Goal: Transaction & Acquisition: Purchase product/service

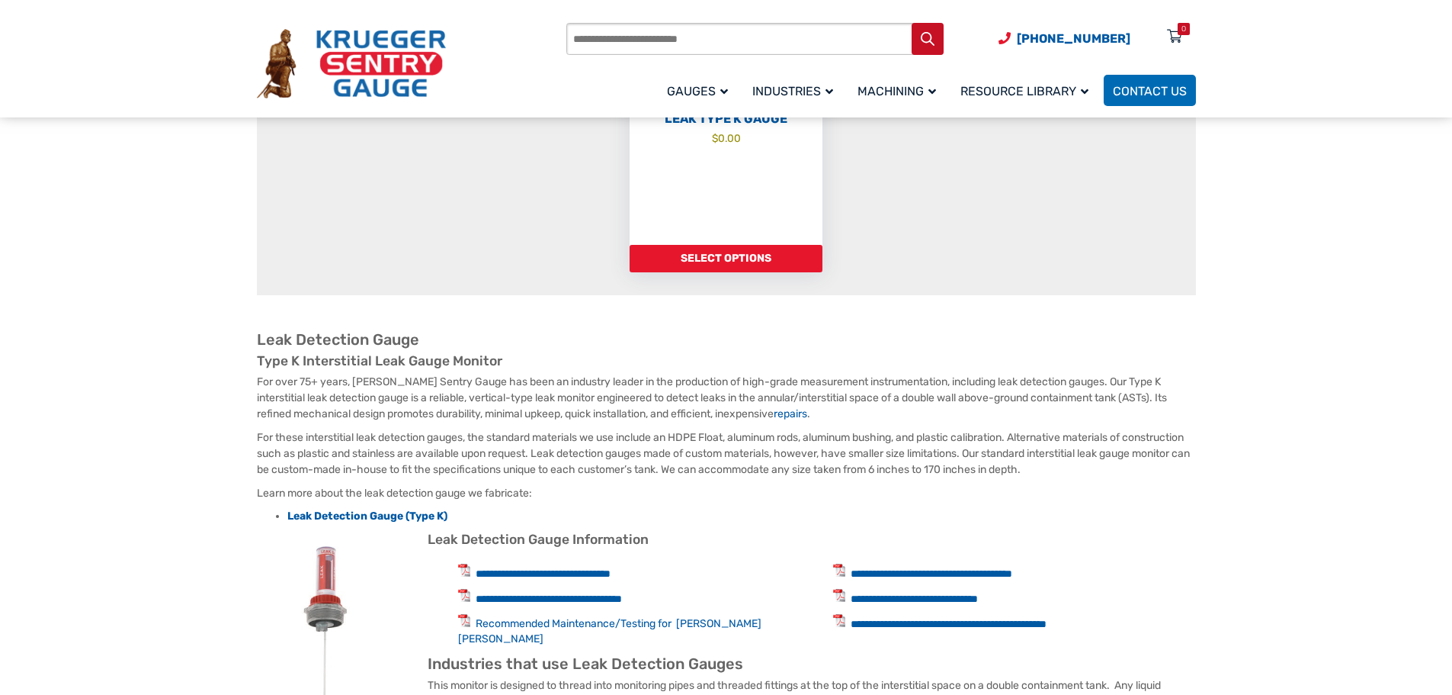
scroll to position [229, 0]
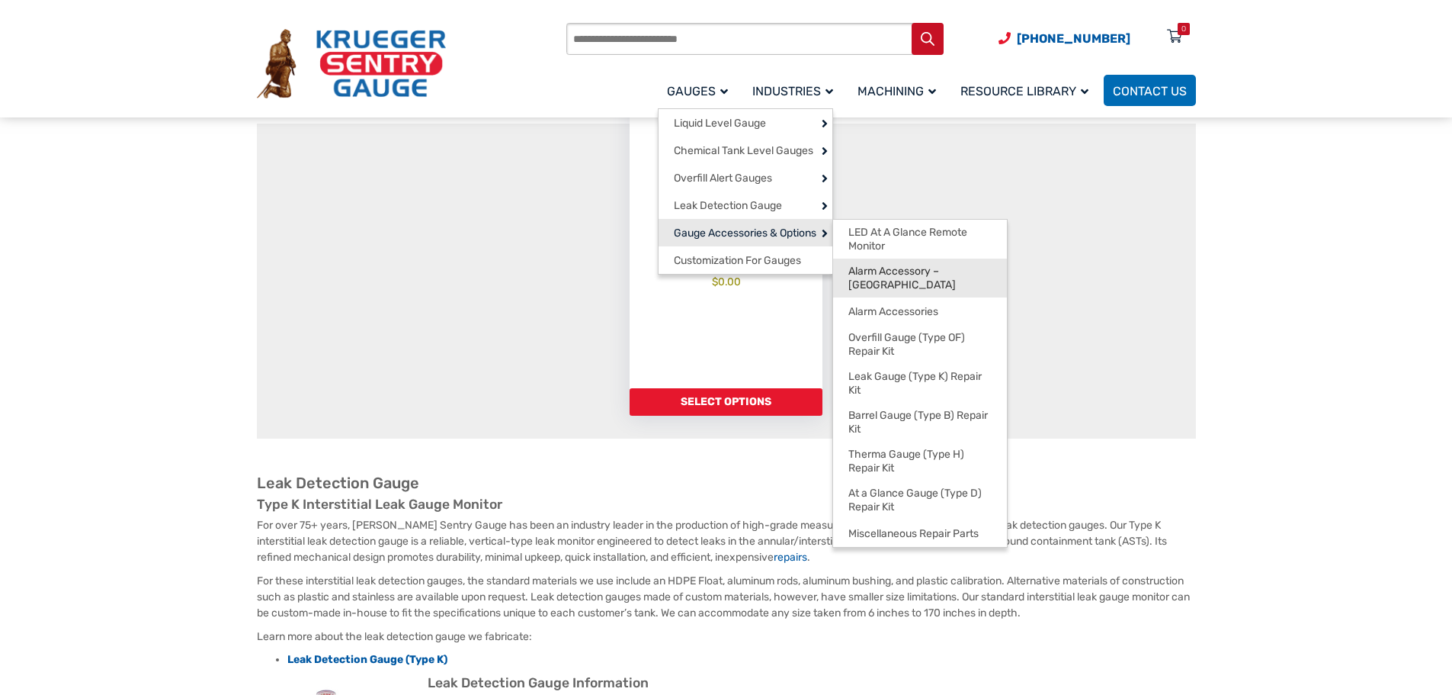
click at [889, 271] on span "Alarm Accessory – [GEOGRAPHIC_DATA]" at bounding box center [920, 278] width 143 height 27
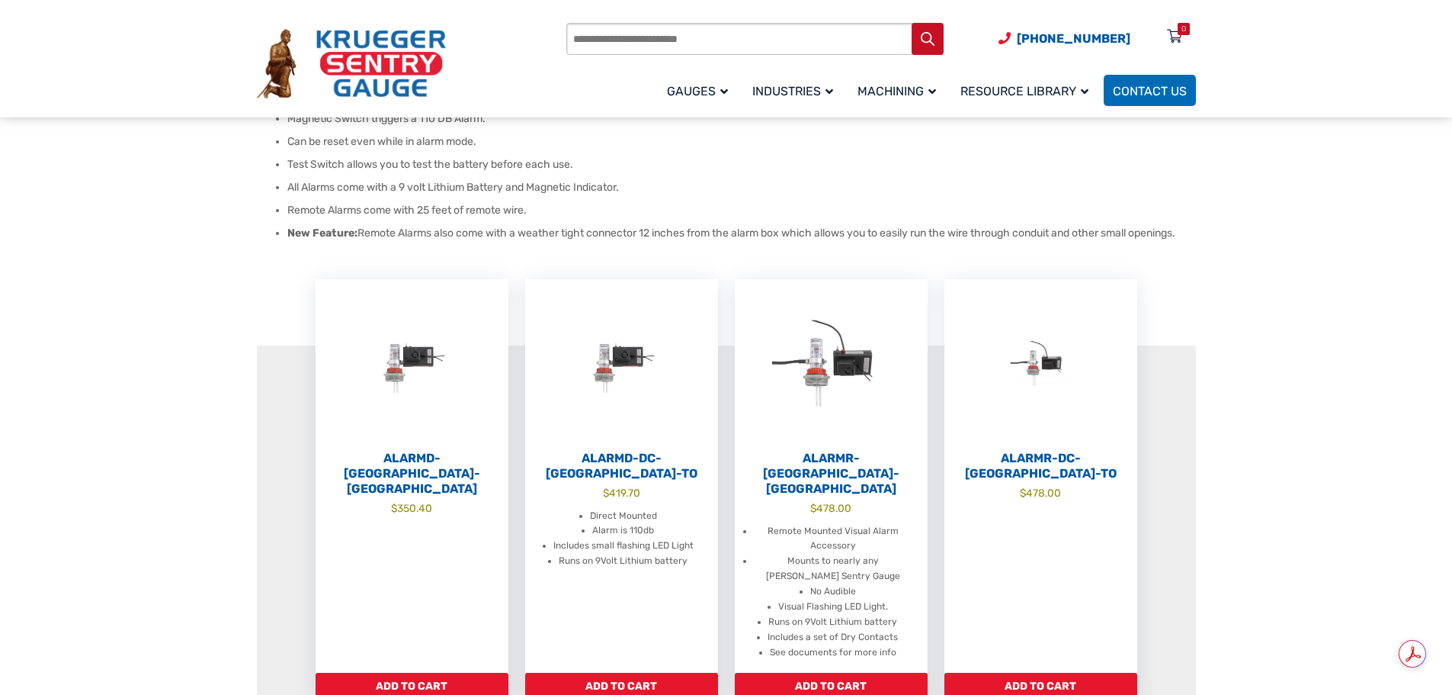
scroll to position [381, 0]
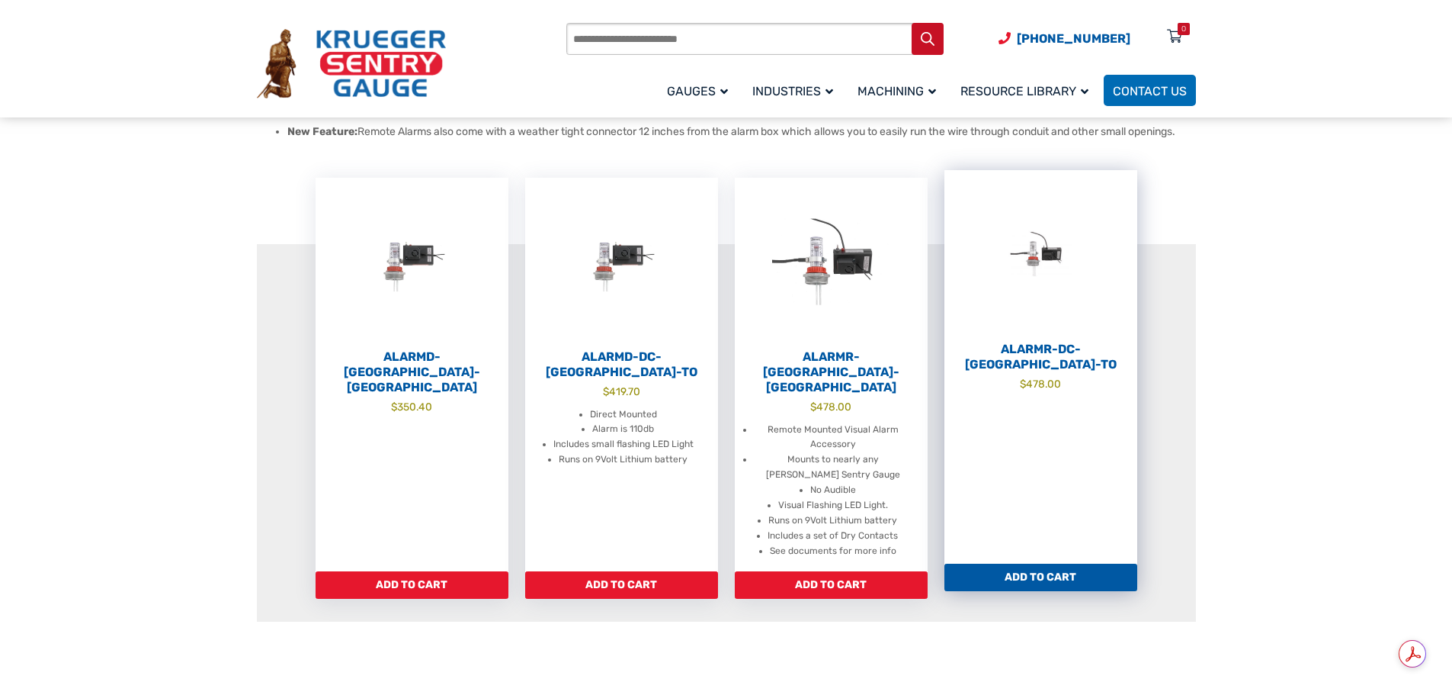
click at [1066, 348] on h2 "AlarmR-DC-[GEOGRAPHIC_DATA]-TO" at bounding box center [1041, 357] width 193 height 30
